Goal: Navigation & Orientation: Understand site structure

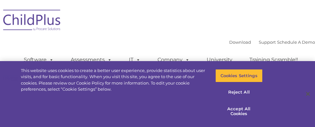
select select "MEDIUM"
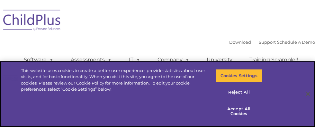
click at [135, 113] on div "This website uses cookies to create a better user experience, provide statistic…" at bounding box center [157, 94] width 315 height 66
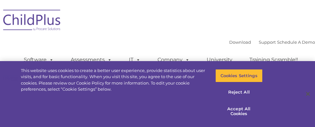
click at [109, 31] on div "Download Support | Schedule A Demo  MENU MENU Software ChildPlus: The original…" at bounding box center [157, 39] width 315 height 68
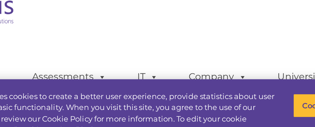
click at [186, 36] on div "Download Support | Schedule A Demo  MENU MENU Software ChildPlus: The original…" at bounding box center [157, 39] width 315 height 68
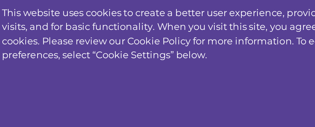
scroll to position [496, 0]
click at [122, 68] on ul "Software ChildPlus: The original and most widely-used Head Start data managemen…" at bounding box center [163, 55] width 304 height 26
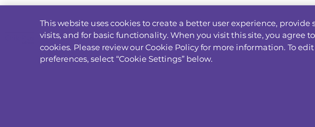
scroll to position [499, 0]
